Goal: Find specific page/section: Find specific page/section

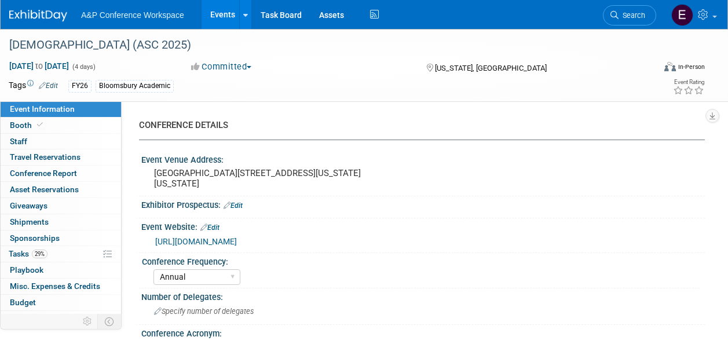
select select "Annual"
select select "Level 2"
select select "In-Person Booth"
select select "Criminology"
select select "Bloomsbury Academic"
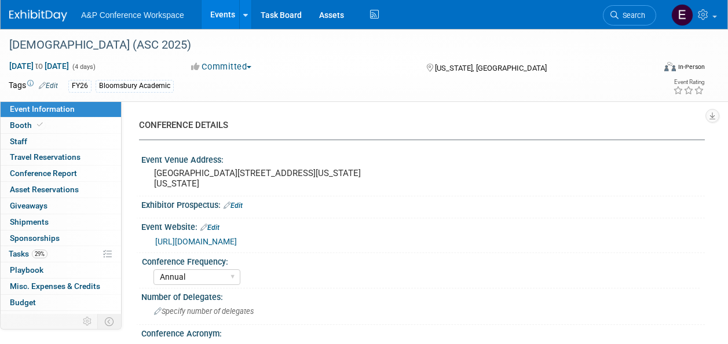
select select "[PERSON_NAME]"
select select "Networking/Commissioning"
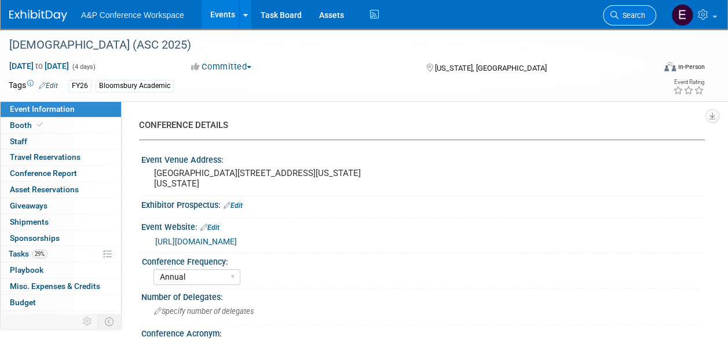
click at [642, 24] on link "Search" at bounding box center [629, 15] width 53 height 20
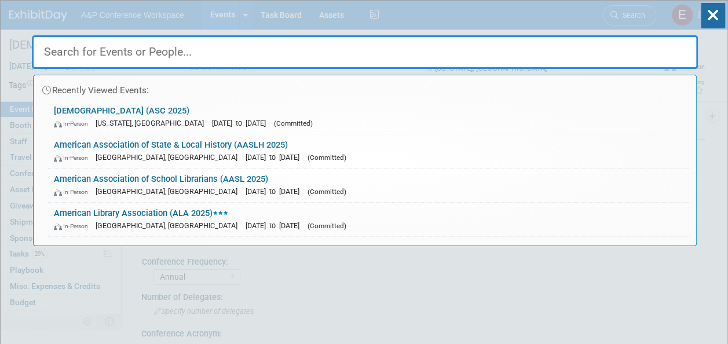
click at [579, 56] on input "text" at bounding box center [365, 52] width 666 height 34
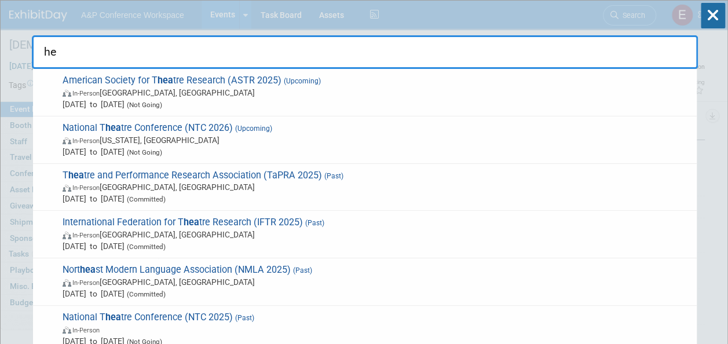
type input "h"
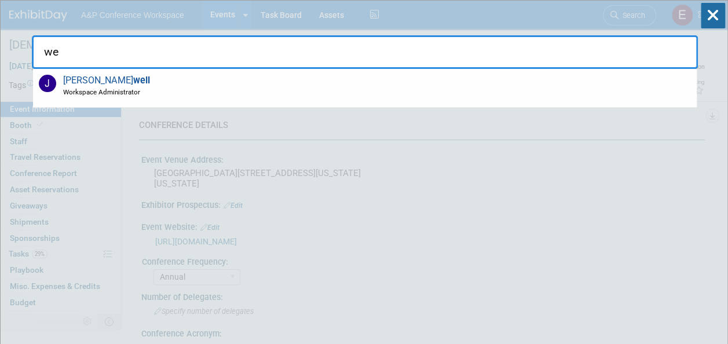
type input "w"
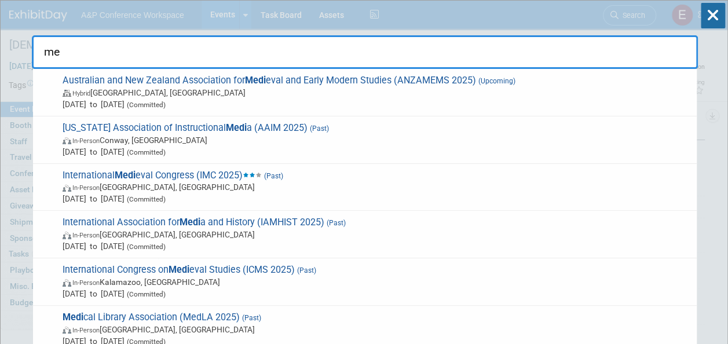
type input "m"
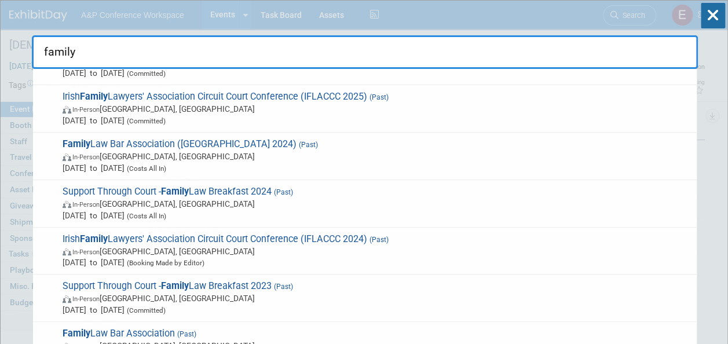
scroll to position [179, 0]
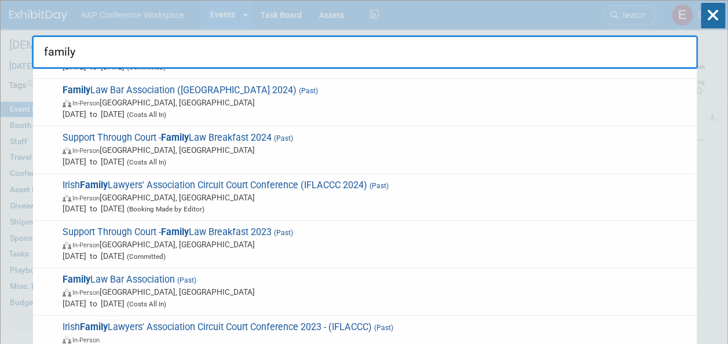
click at [597, 47] on input "family" at bounding box center [365, 52] width 666 height 34
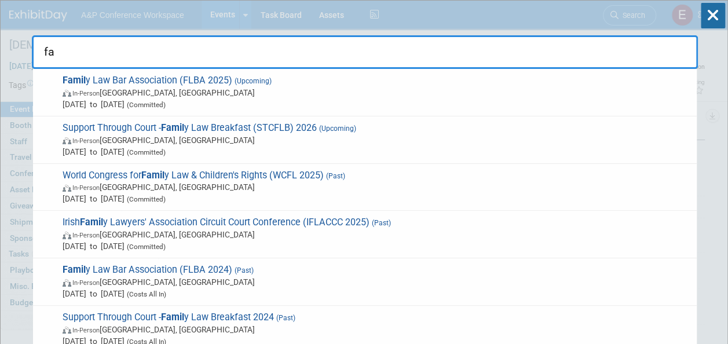
type input "f"
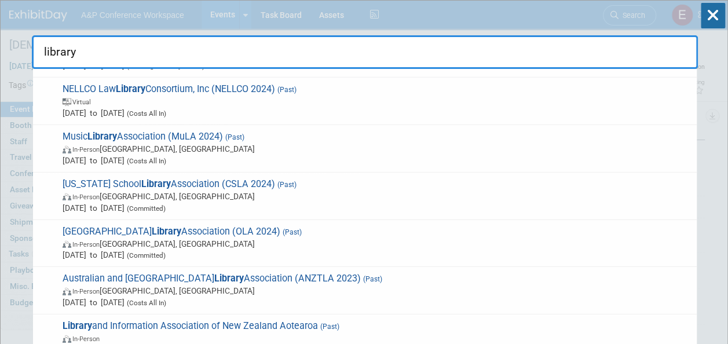
scroll to position [0, 0]
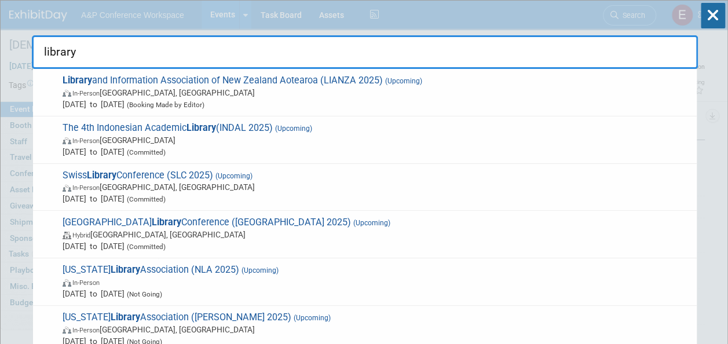
type input "library"
